Goal: Navigation & Orientation: Find specific page/section

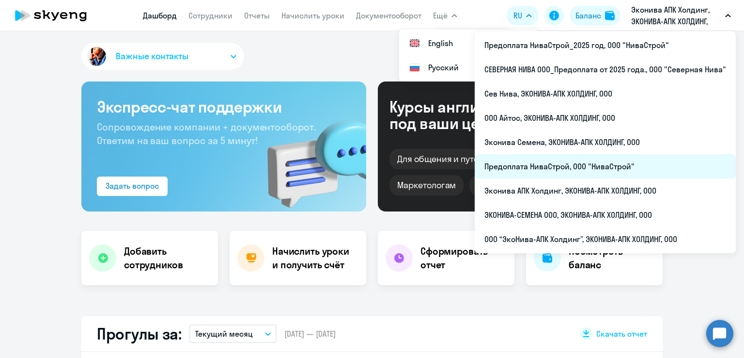
click at [558, 161] on li "Предоплата НиваСтрой, ООО "НиваСтрой"" at bounding box center [605, 166] width 261 height 24
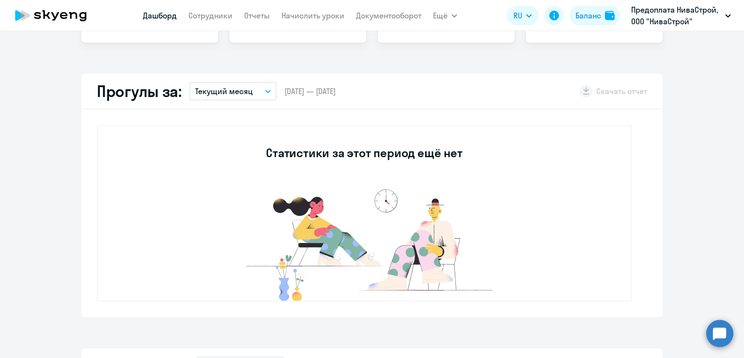
select select "30"
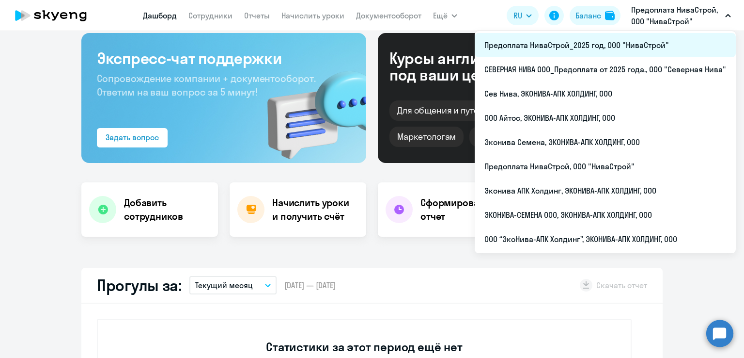
click at [537, 52] on li "Предоплата НиваСтрой_2025 год, ООО "НиваСтрой"" at bounding box center [605, 45] width 261 height 24
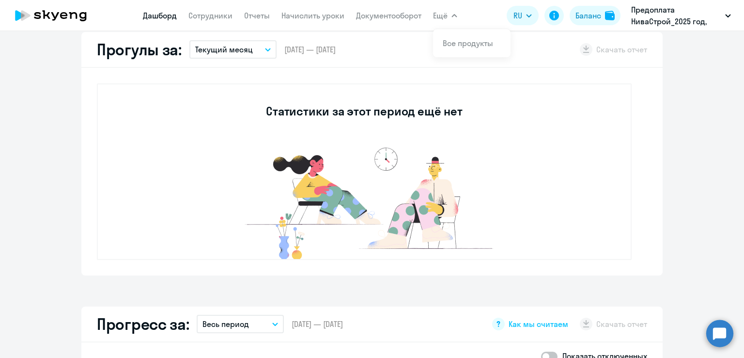
scroll to position [97, 0]
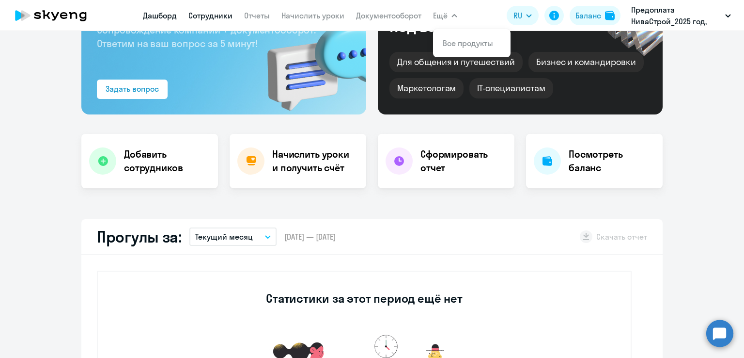
click at [194, 20] on link "Сотрудники" at bounding box center [211, 16] width 44 height 10
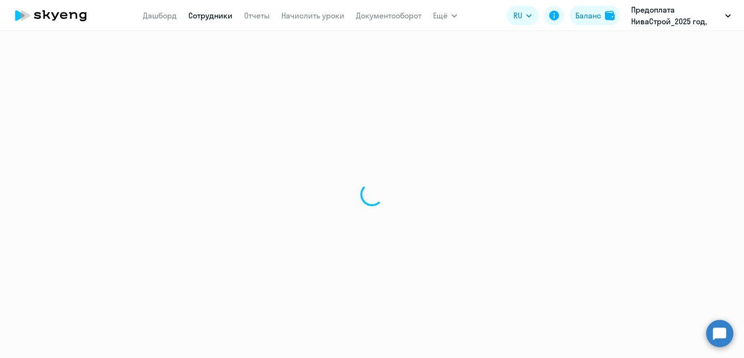
select select "30"
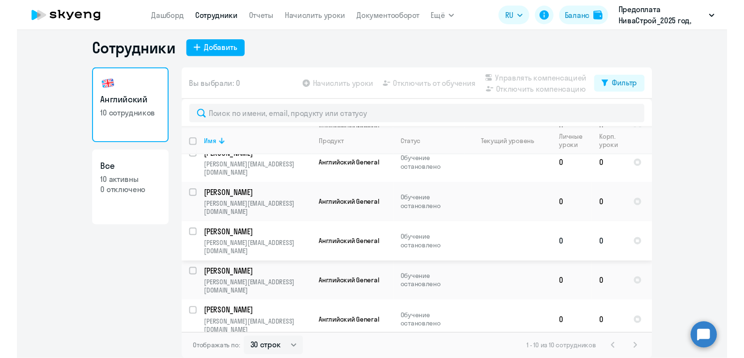
scroll to position [164, 0]
